Goal: Information Seeking & Learning: Learn about a topic

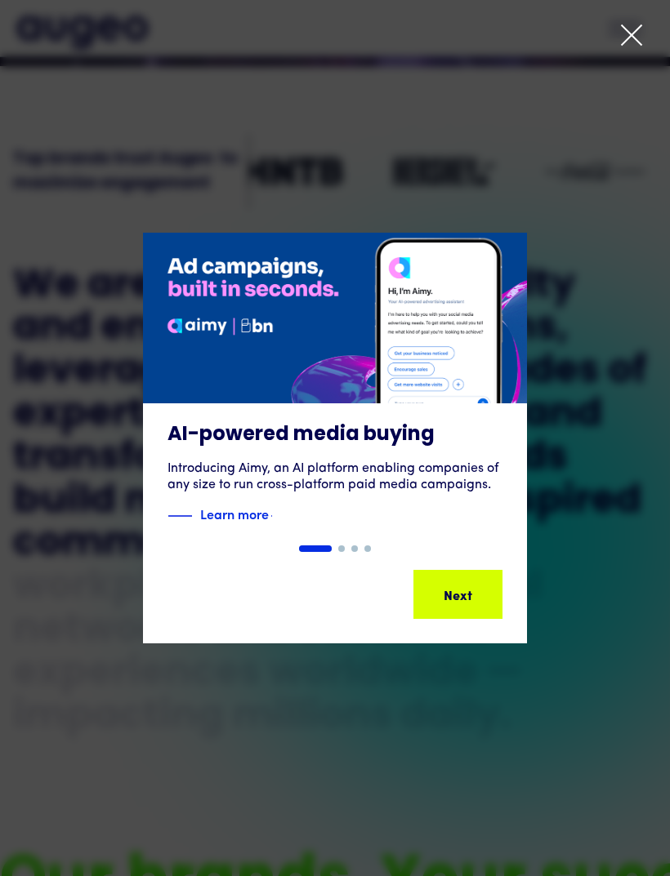
click at [628, 32] on icon at bounding box center [632, 35] width 20 height 20
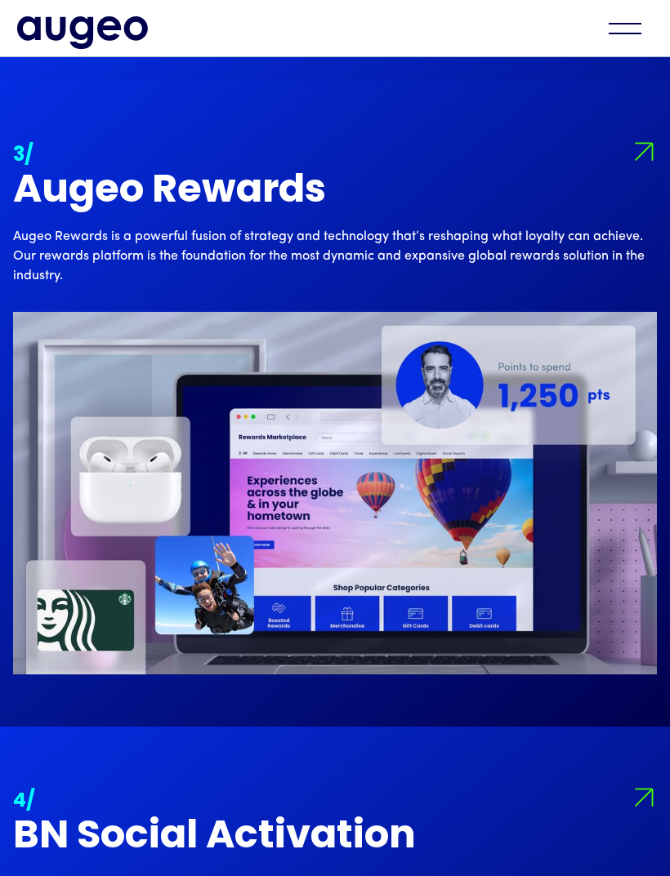
scroll to position [2760, 0]
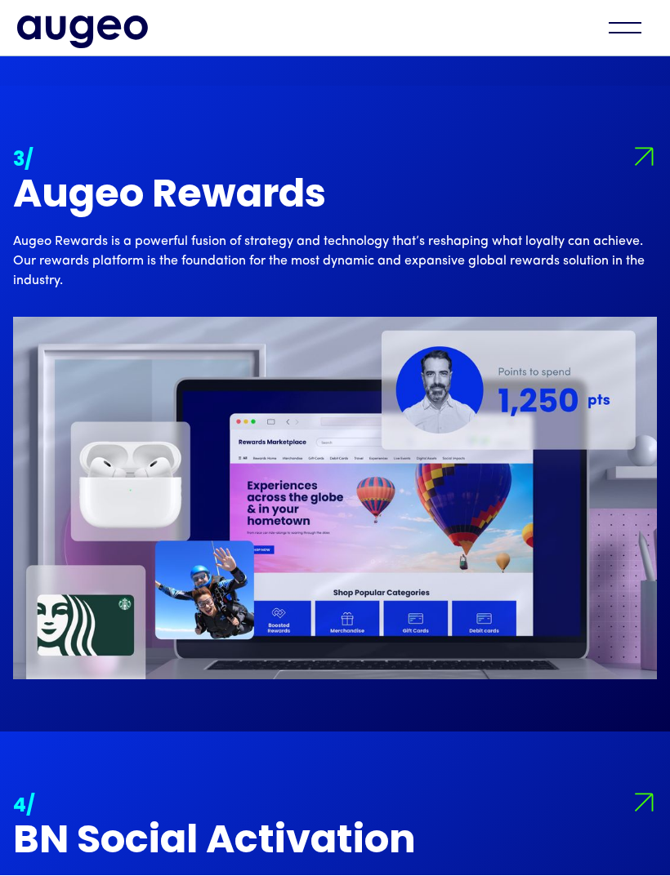
click at [509, 289] on p "Augeo Rewards is a powerful fusion of strategy and technology that’s reshaping …" at bounding box center [335, 262] width 644 height 59
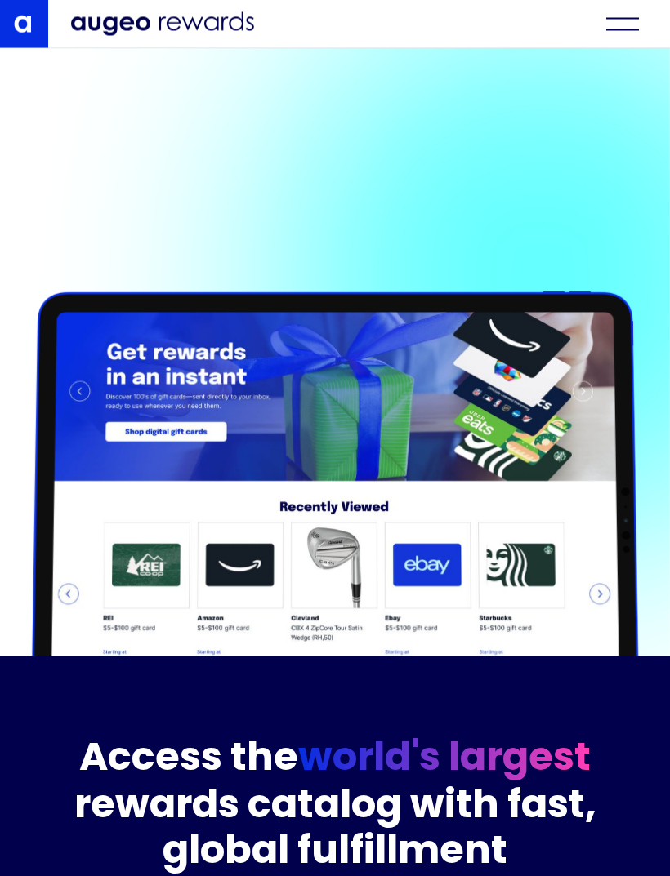
scroll to position [2292, 0]
